Goal: Task Accomplishment & Management: Use online tool/utility

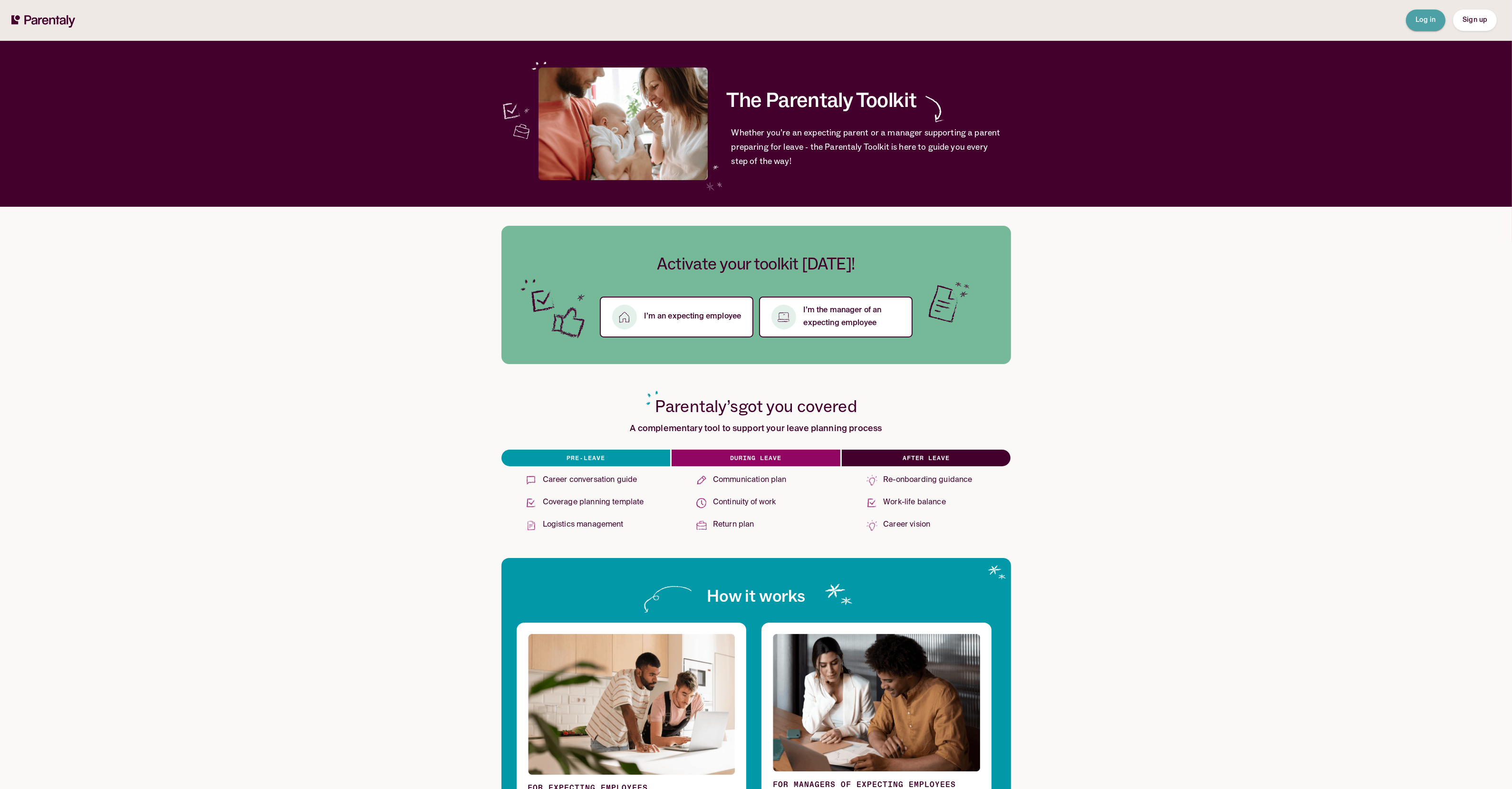
click at [1432, 20] on span "Log in" at bounding box center [1426, 19] width 20 height 6
